Goal: Task Accomplishment & Management: Manage account settings

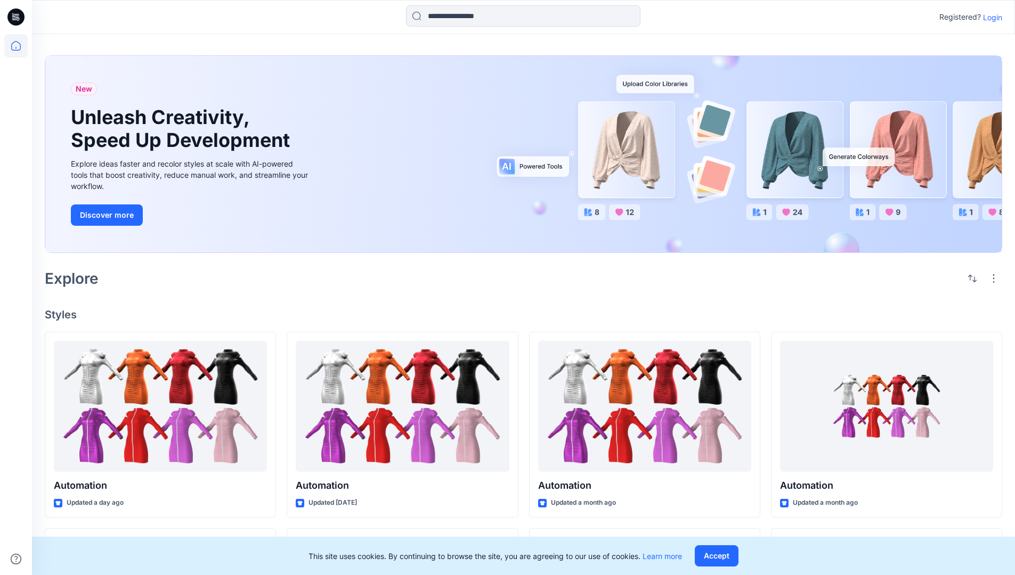
click at [990, 17] on p "Login" at bounding box center [992, 17] width 19 height 11
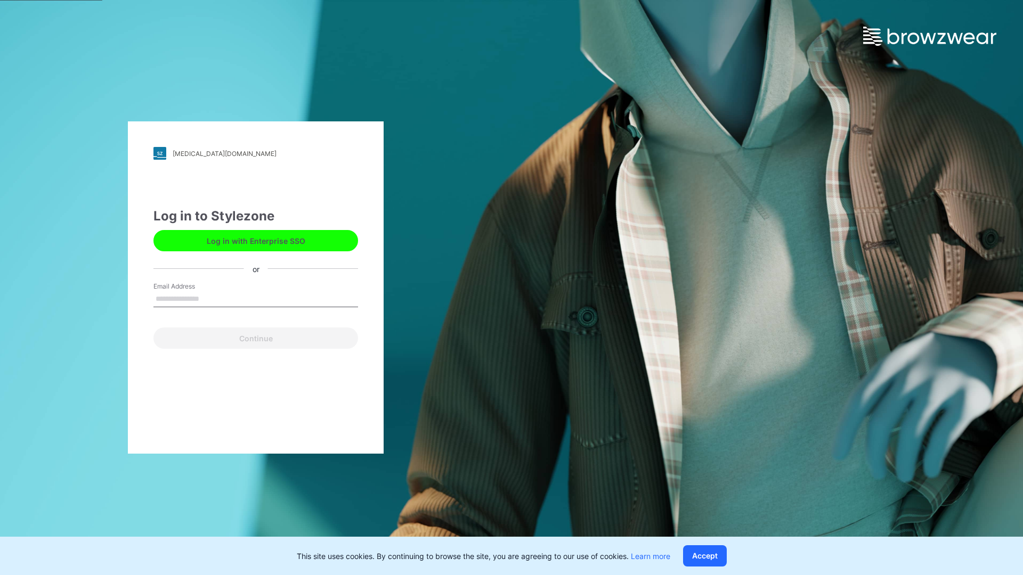
click at [210, 298] on input "Email Address" at bounding box center [255, 299] width 205 height 16
type input "**********"
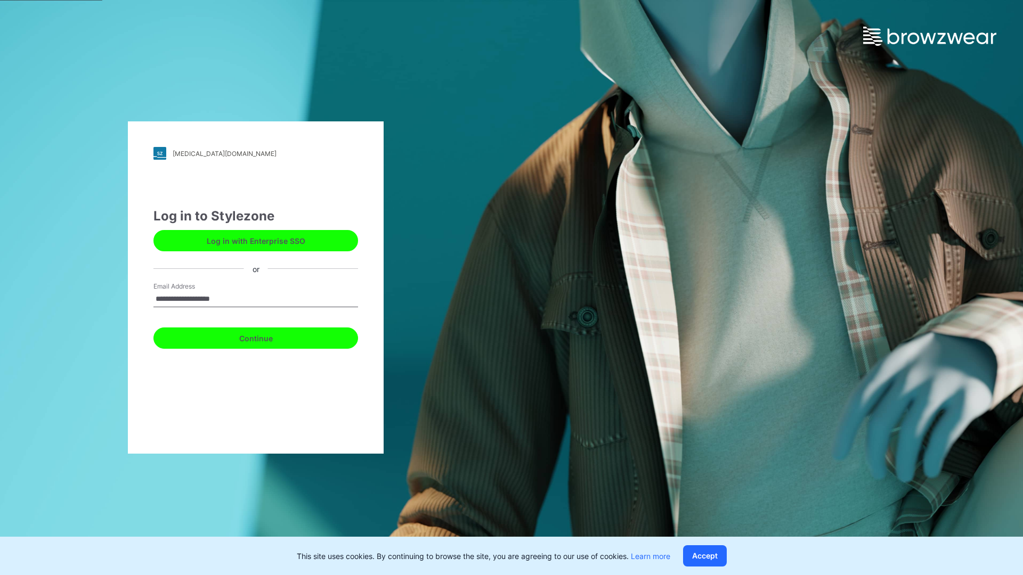
click at [267, 337] on button "Continue" at bounding box center [255, 338] width 205 height 21
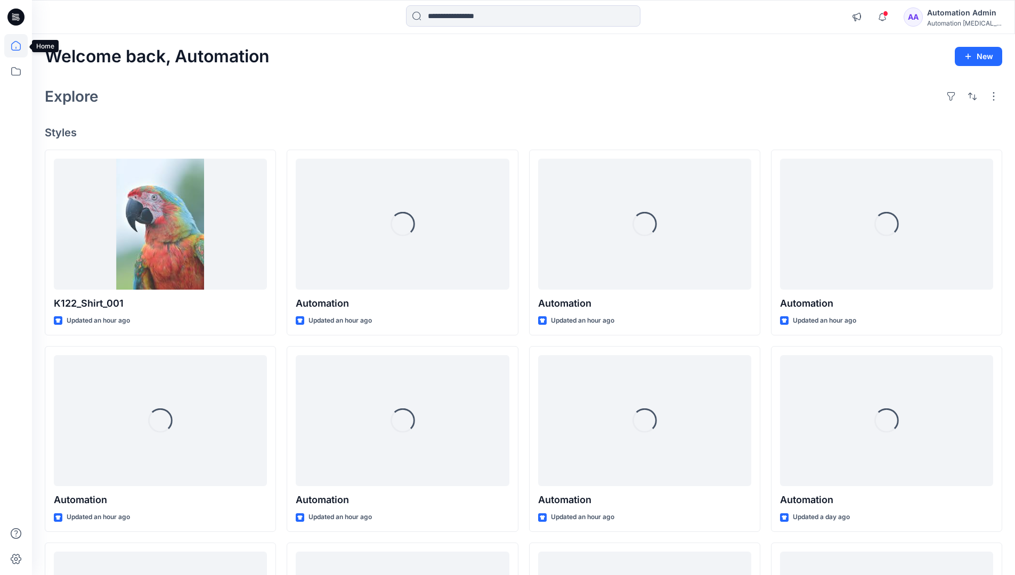
click at [20, 46] on icon at bounding box center [16, 46] width 10 height 10
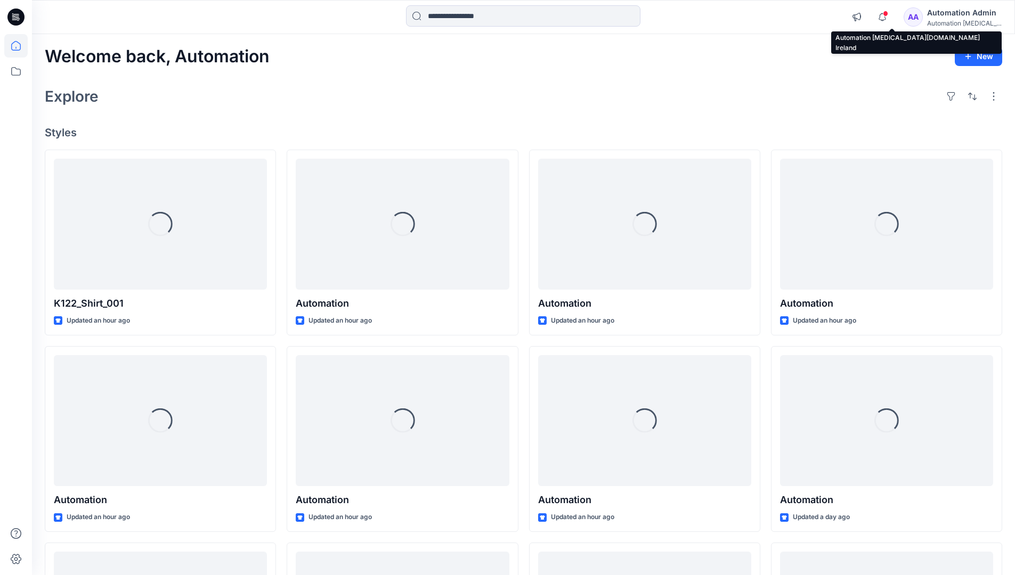
click at [949, 20] on div "Automation testim..." at bounding box center [964, 23] width 75 height 8
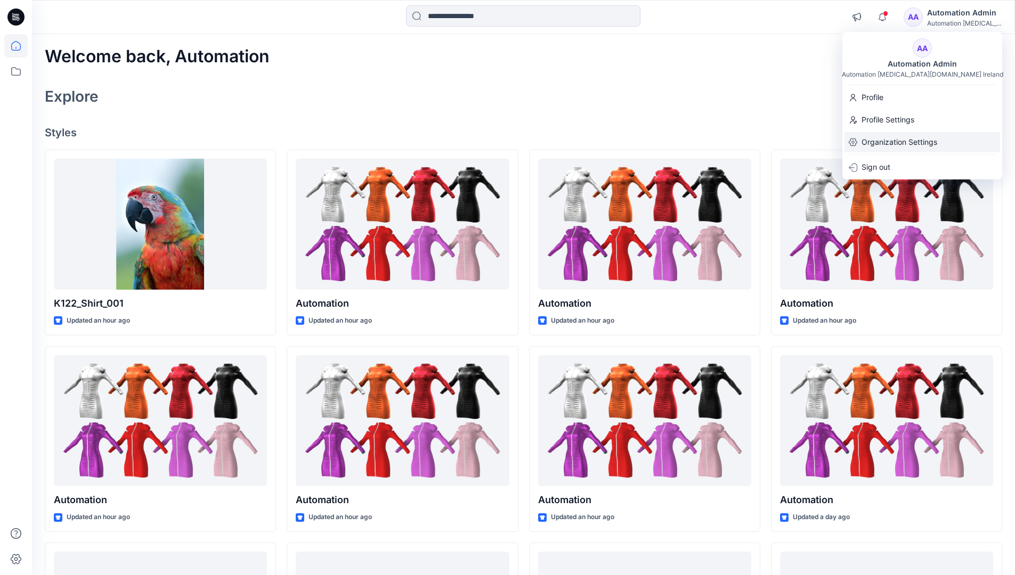
click at [896, 144] on p "Organization Settings" at bounding box center [899, 142] width 76 height 20
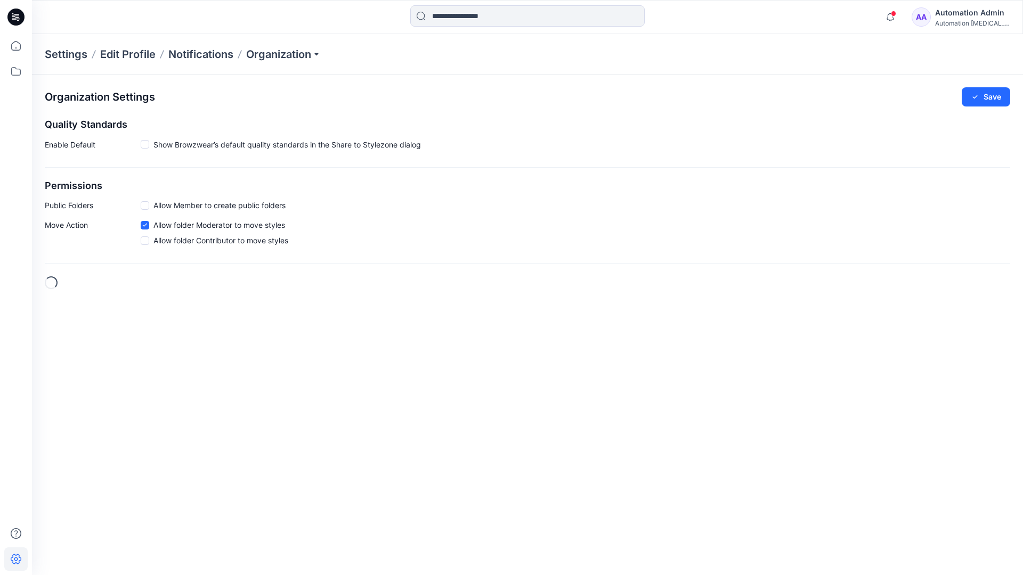
click at [146, 205] on span at bounding box center [145, 205] width 9 height 9
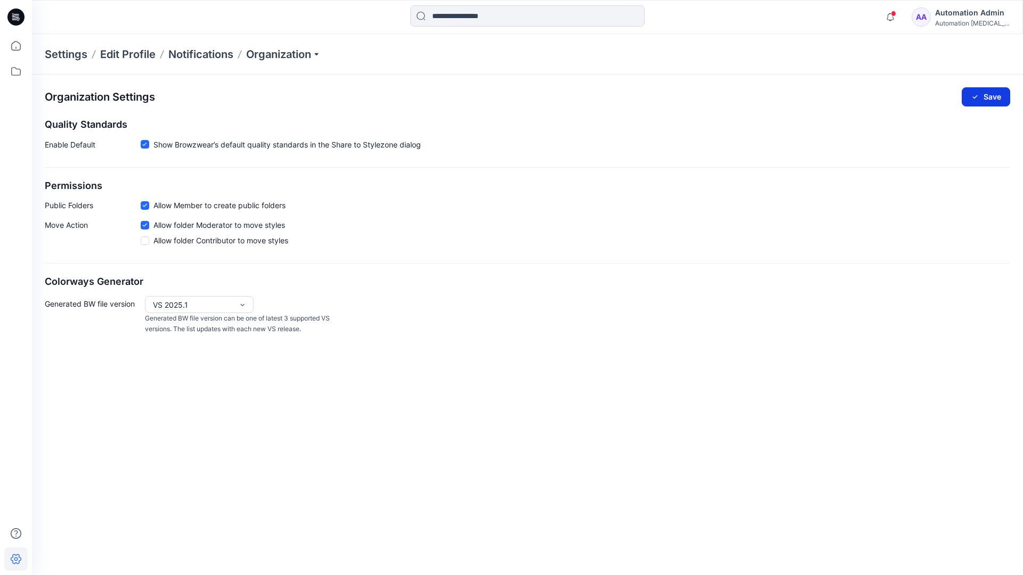
click at [992, 93] on button "Save" at bounding box center [985, 96] width 48 height 19
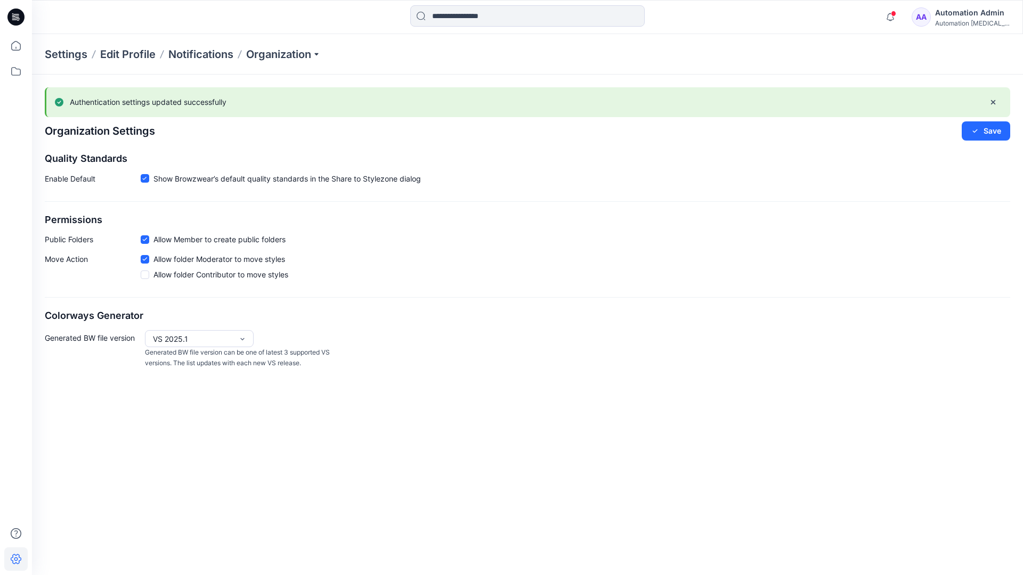
click at [971, 23] on div "Automation testim..." at bounding box center [972, 23] width 75 height 8
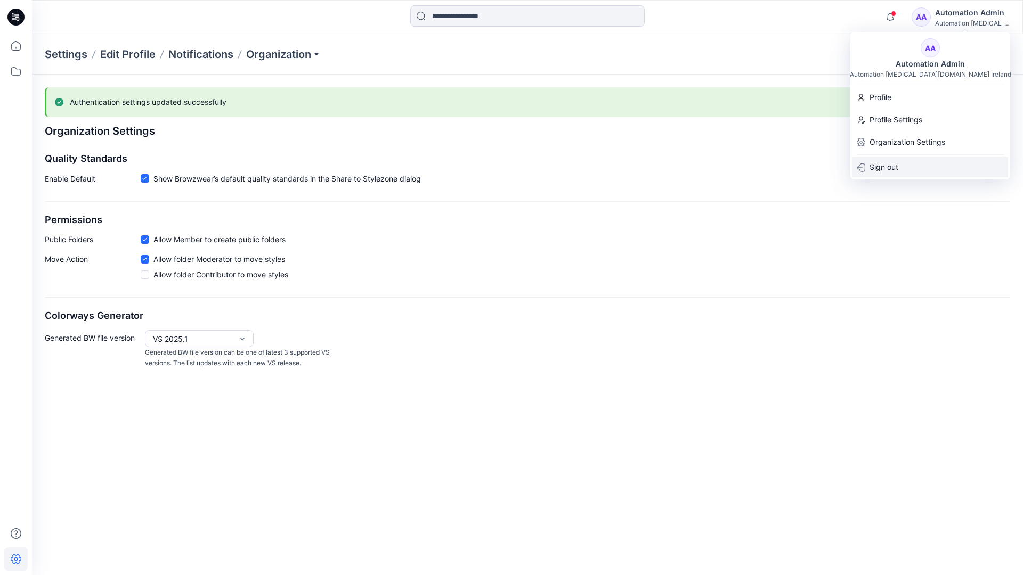
click at [902, 165] on div "Sign out" at bounding box center [930, 167] width 156 height 20
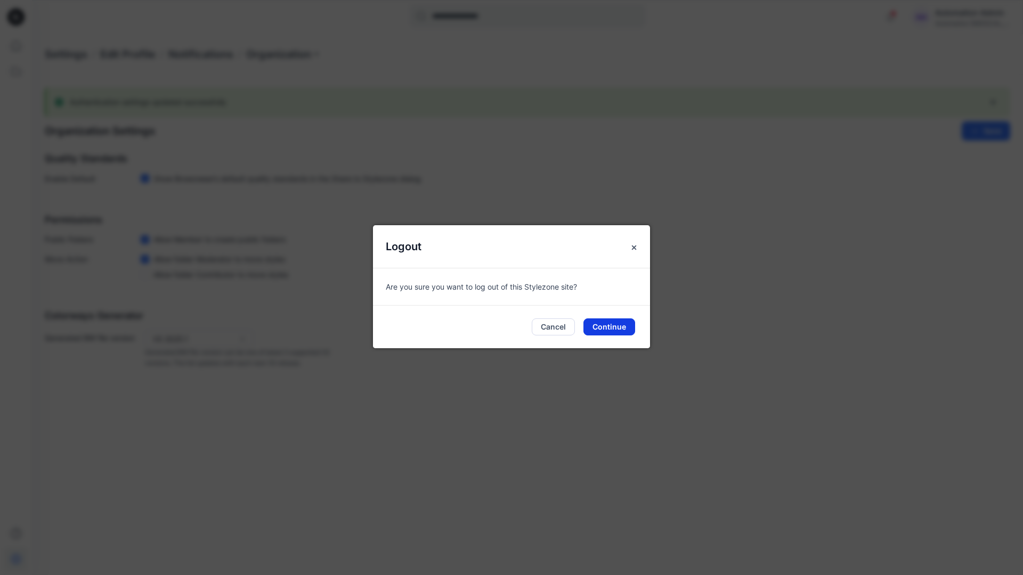
click at [617, 323] on button "Continue" at bounding box center [609, 326] width 52 height 17
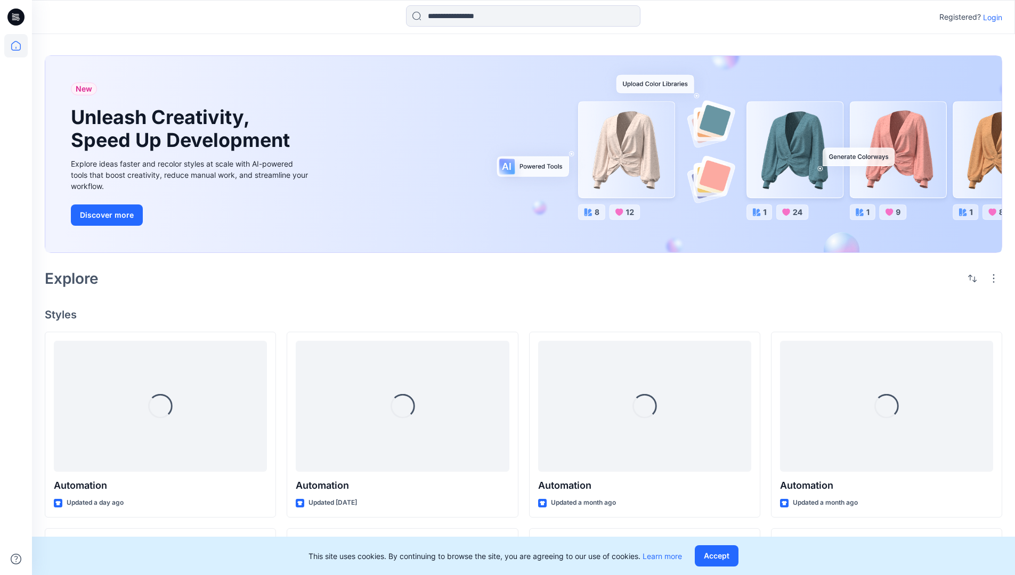
click at [995, 18] on p "Login" at bounding box center [992, 17] width 19 height 11
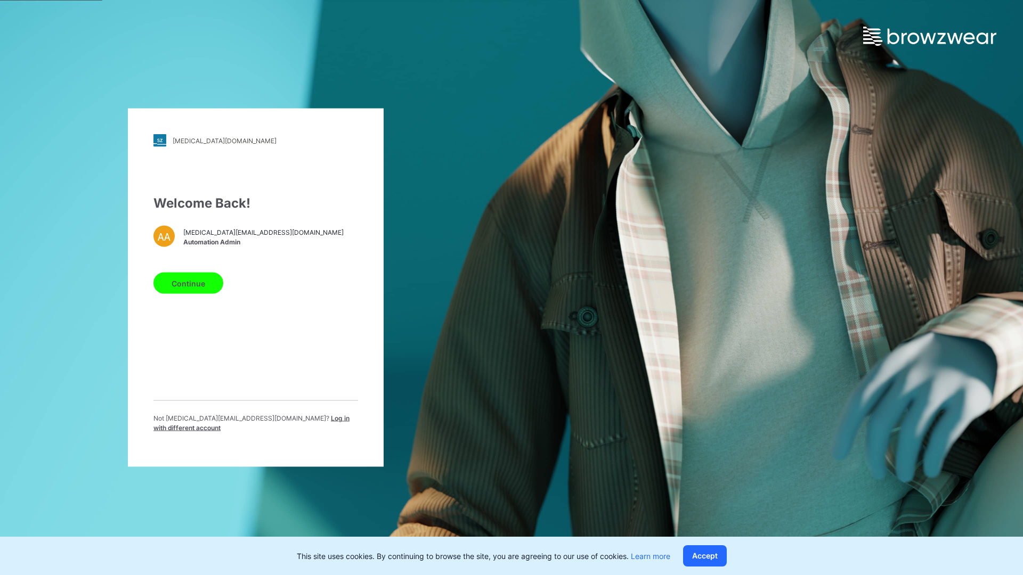
click at [272, 422] on span "Log in with different account" at bounding box center [251, 423] width 196 height 18
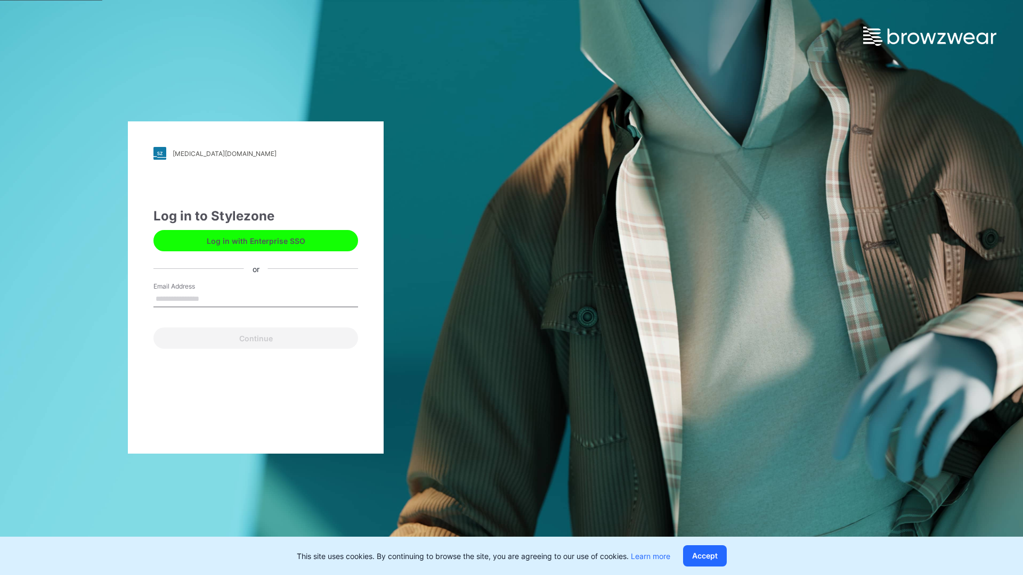
click at [227, 300] on input "Email Address" at bounding box center [255, 299] width 205 height 16
type input "**********"
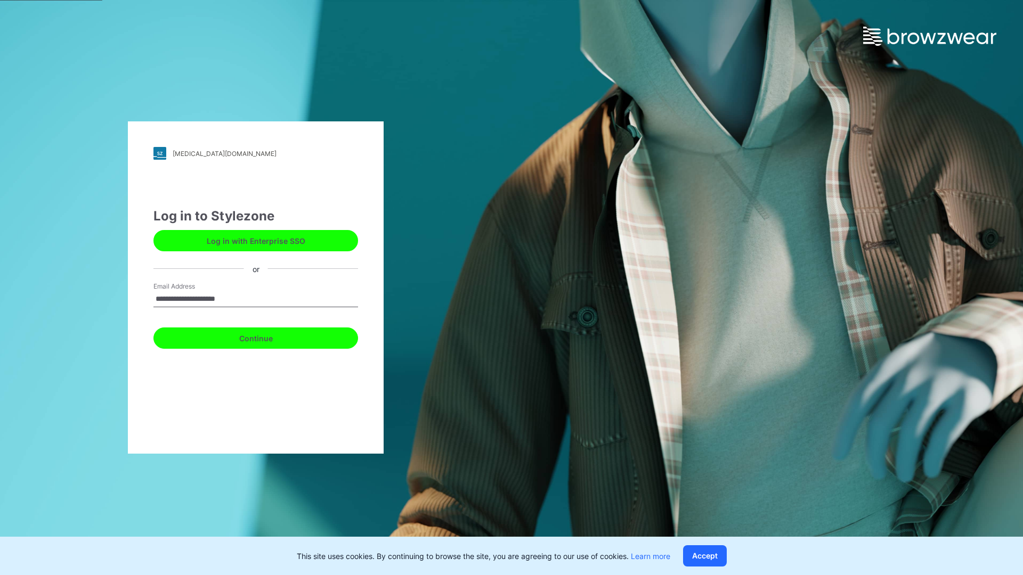
click at [258, 338] on button "Continue" at bounding box center [255, 338] width 205 height 21
